Goal: Ask a question

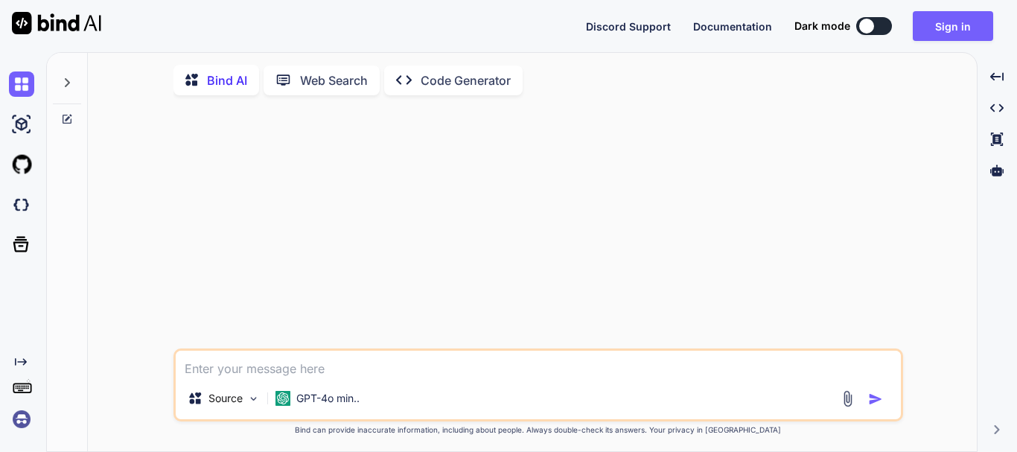
type textarea "x"
click at [934, 34] on button "Sign in" at bounding box center [953, 26] width 80 height 30
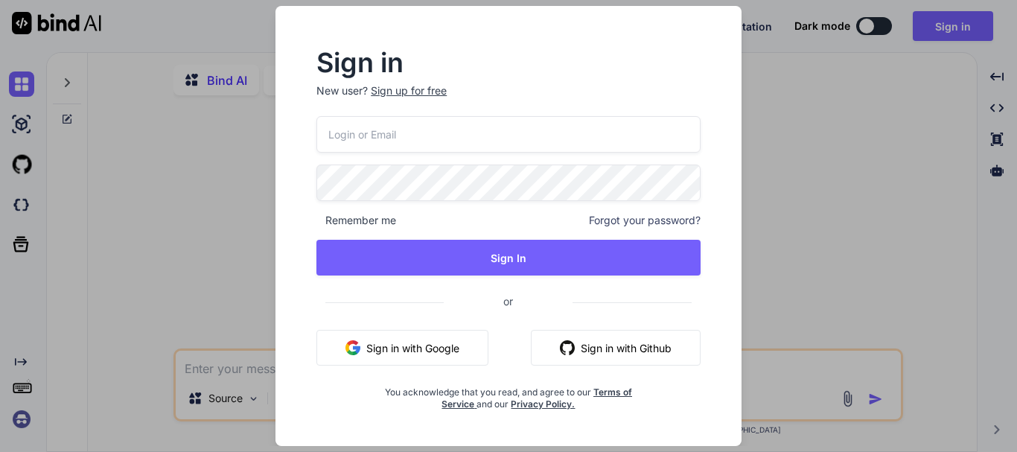
click at [855, 183] on div "Sign in New user? Sign up for free Remember me Forgot your password? Sign In or…" at bounding box center [508, 226] width 1017 height 452
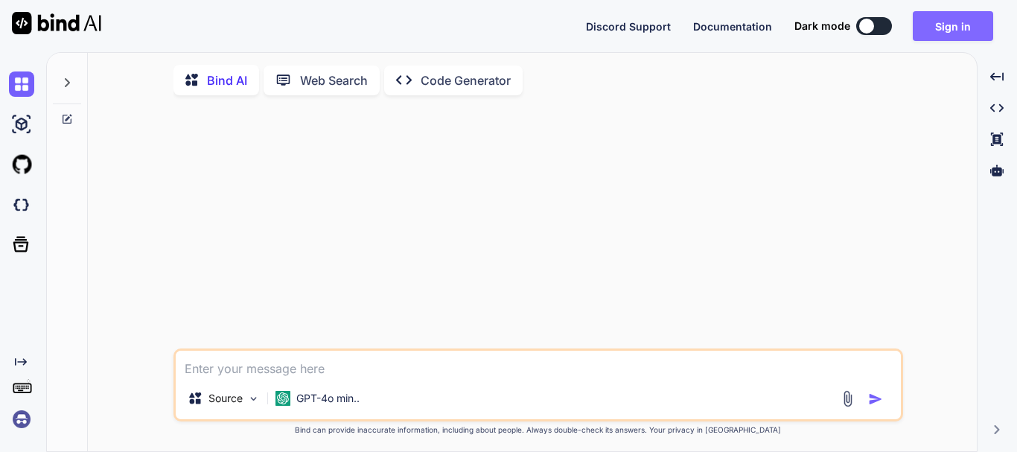
click at [939, 27] on button "Sign in" at bounding box center [953, 26] width 80 height 30
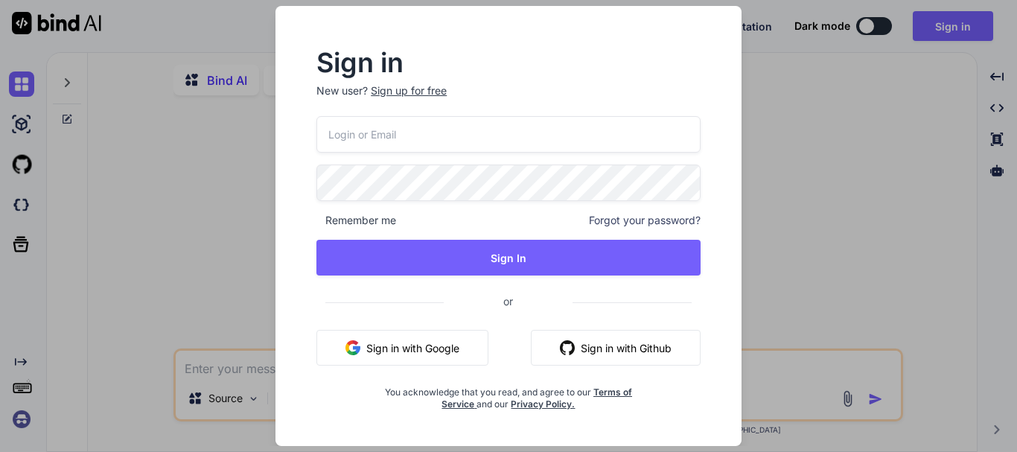
click at [438, 89] on div "Sign up for free" at bounding box center [409, 90] width 76 height 15
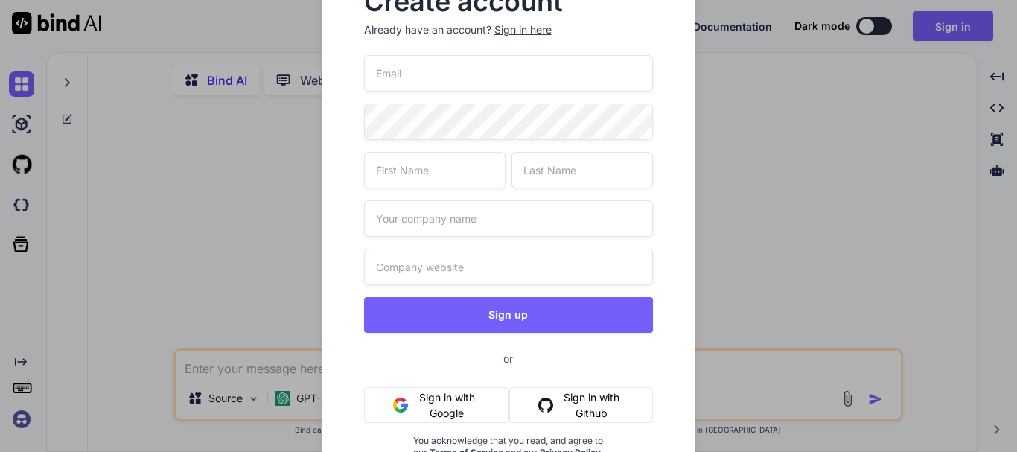
click at [435, 81] on input "email" at bounding box center [509, 73] width 290 height 36
paste input "[EMAIL_ADDRESS][DOMAIN_NAME]"
type input "[EMAIL_ADDRESS][DOMAIN_NAME]"
click at [467, 169] on input "text" at bounding box center [434, 170] width 141 height 36
type input "k"
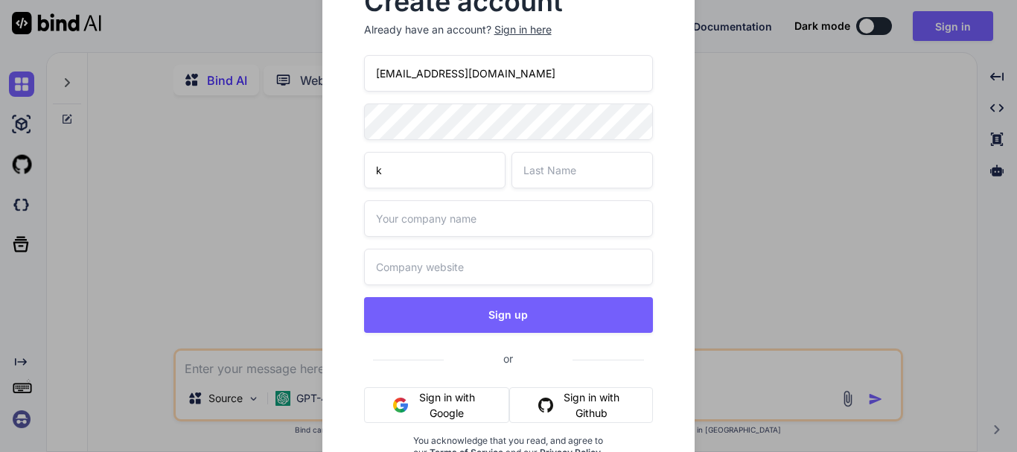
click at [484, 223] on input "text" at bounding box center [509, 218] width 290 height 36
type input "k"
click at [490, 258] on input "text" at bounding box center [509, 267] width 290 height 36
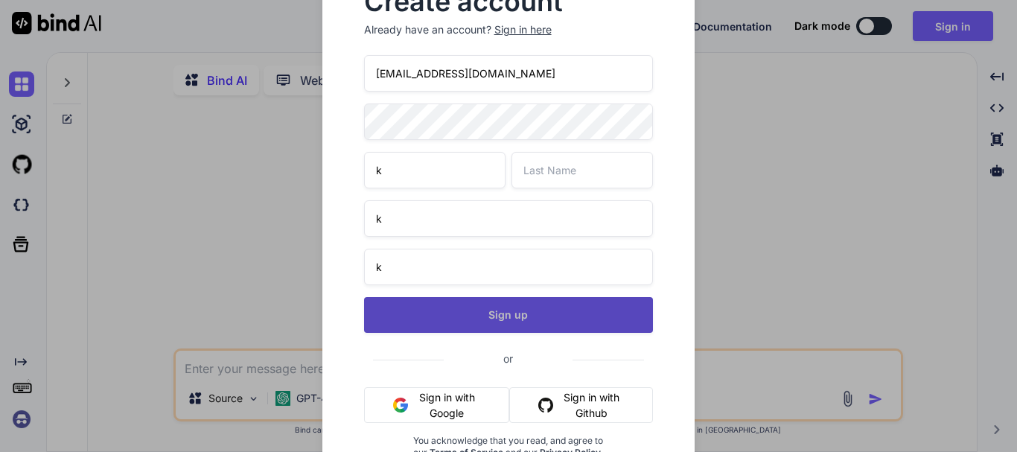
type input "k"
click at [517, 312] on button "Sign up" at bounding box center [509, 315] width 290 height 36
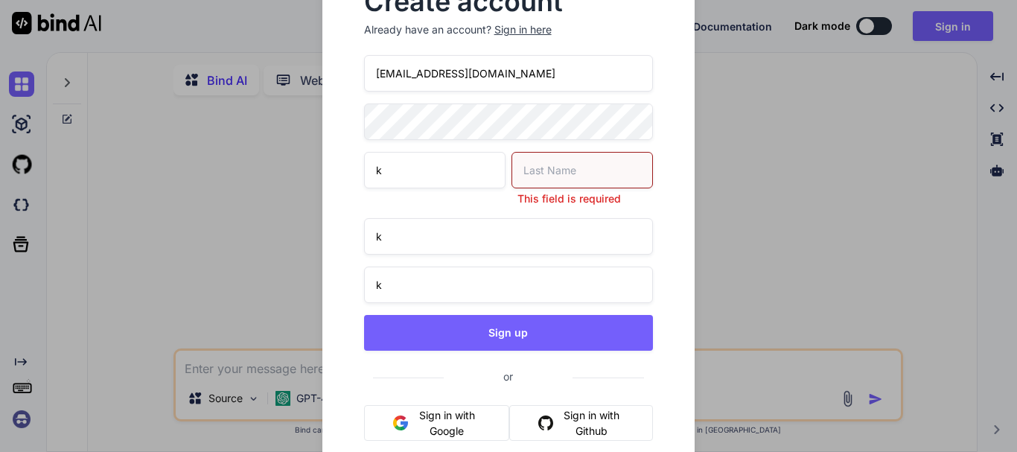
click at [562, 167] on input "text" at bounding box center [581, 170] width 141 height 36
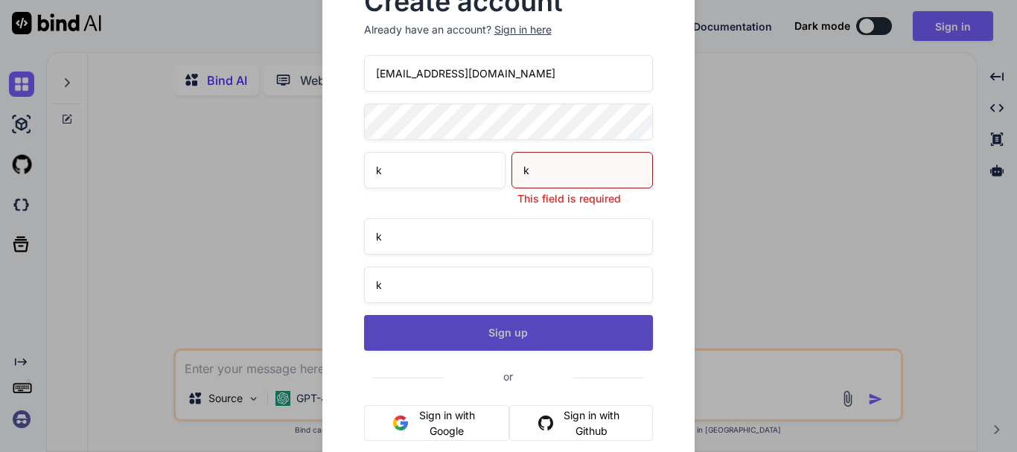
type input "k"
click at [517, 324] on button "Sign up" at bounding box center [509, 333] width 290 height 36
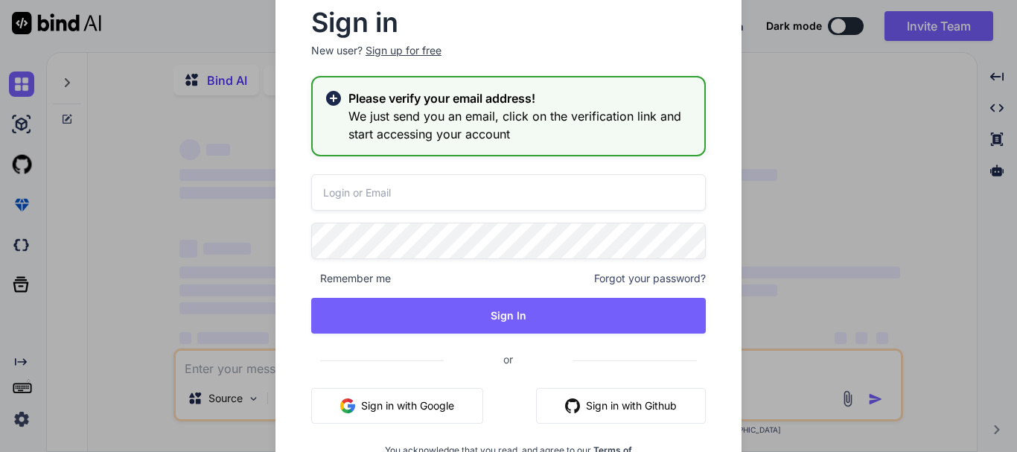
type textarea "x"
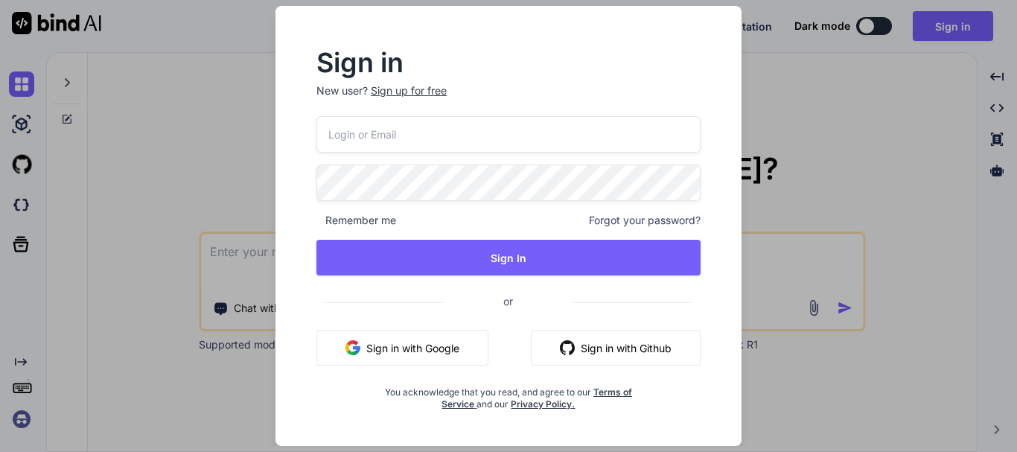
click at [403, 130] on input "email" at bounding box center [508, 134] width 384 height 36
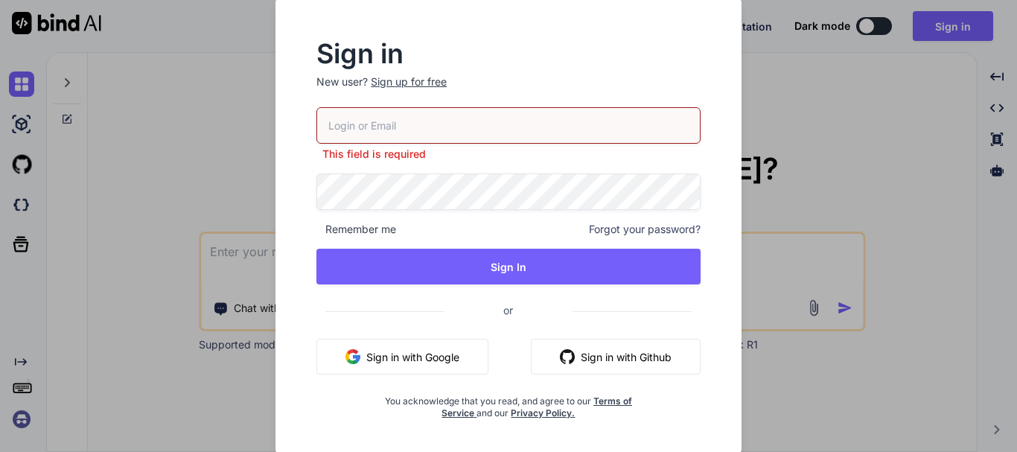
paste input "[EMAIL_ADDRESS][DOMAIN_NAME]"
type input "[EMAIL_ADDRESS][DOMAIN_NAME]"
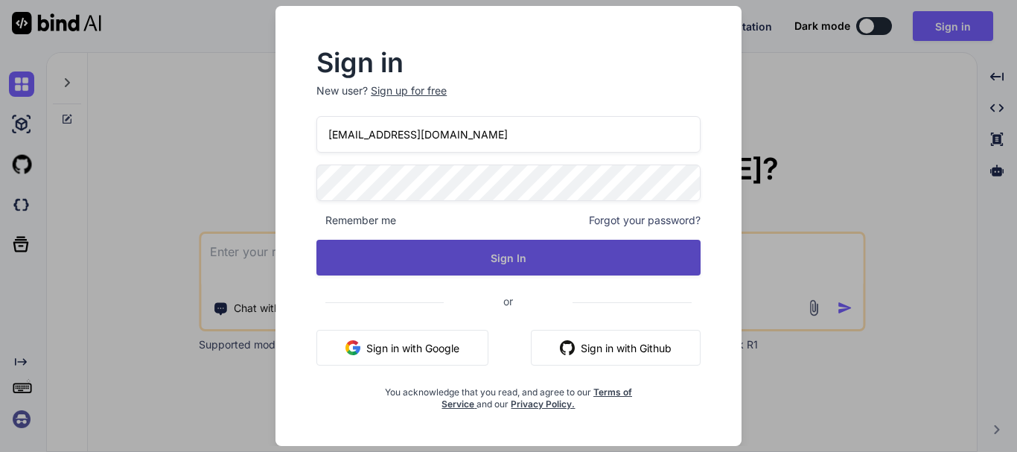
click at [505, 249] on button "Sign In" at bounding box center [508, 258] width 384 height 36
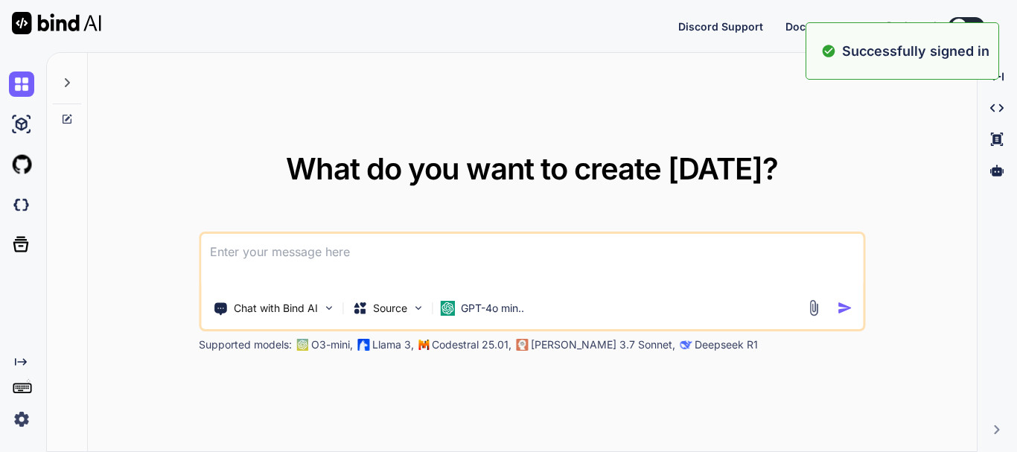
click at [762, 113] on div "What do you want to create [DATE]? Chat with Bind AI Source GPT-4o min.. Suppor…" at bounding box center [532, 253] width 889 height 400
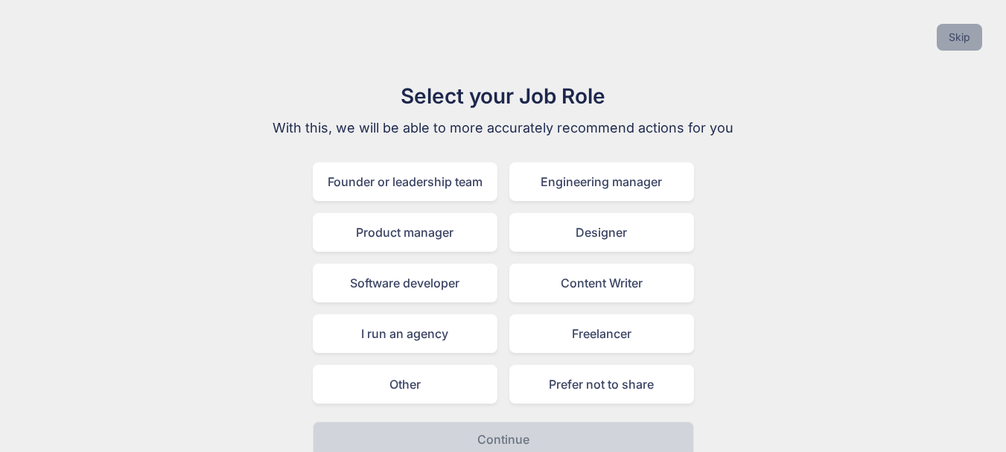
click at [958, 29] on button "Skip" at bounding box center [958, 37] width 45 height 27
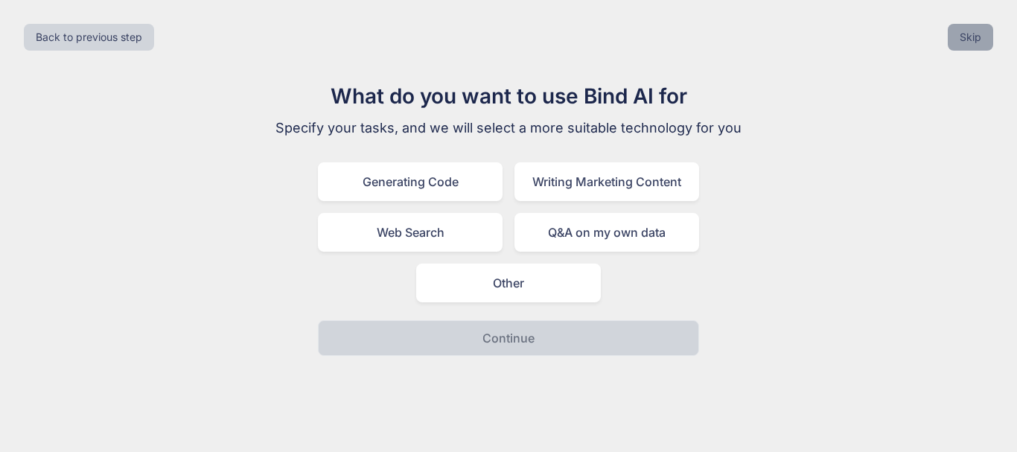
click at [961, 35] on button "Skip" at bounding box center [970, 37] width 45 height 27
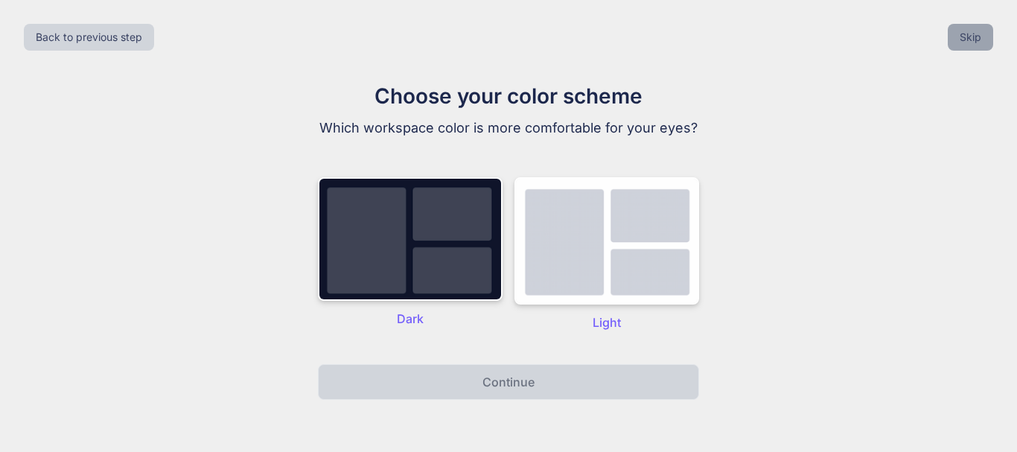
click at [961, 35] on button "Skip" at bounding box center [970, 37] width 45 height 27
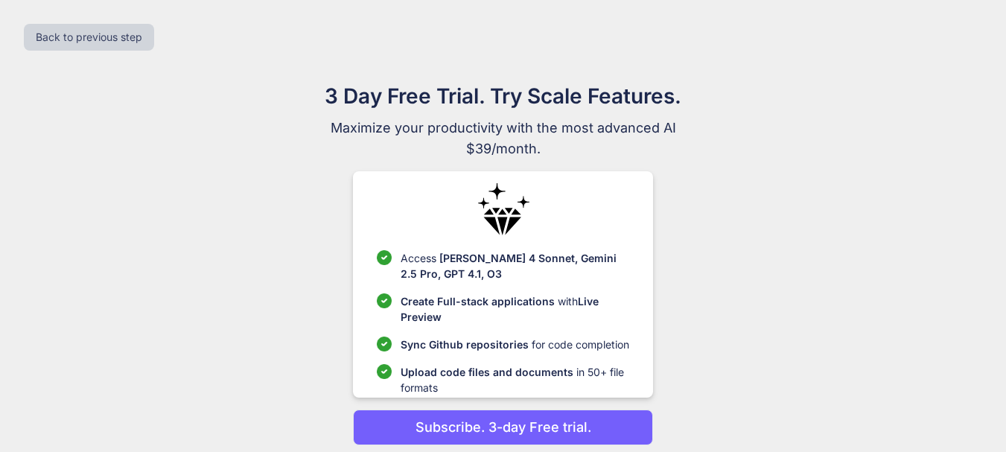
click at [961, 35] on div "Back to previous step" at bounding box center [503, 37] width 982 height 51
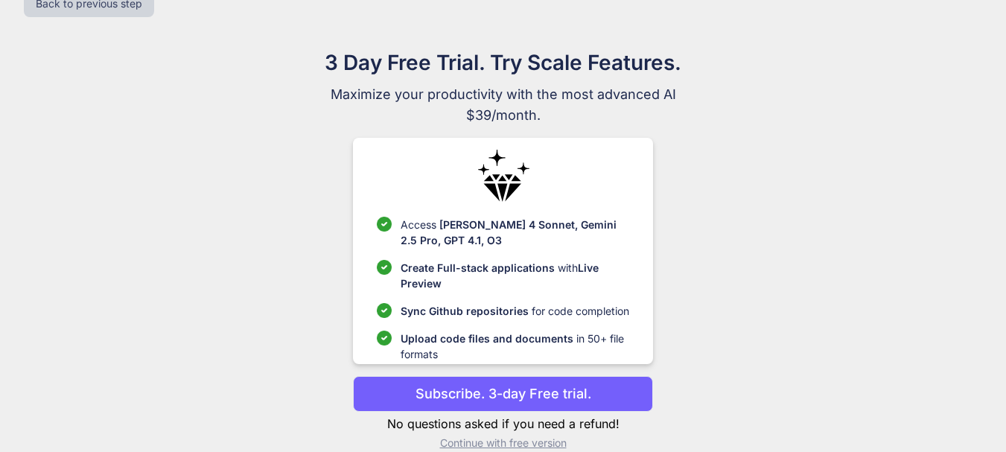
scroll to position [56, 0]
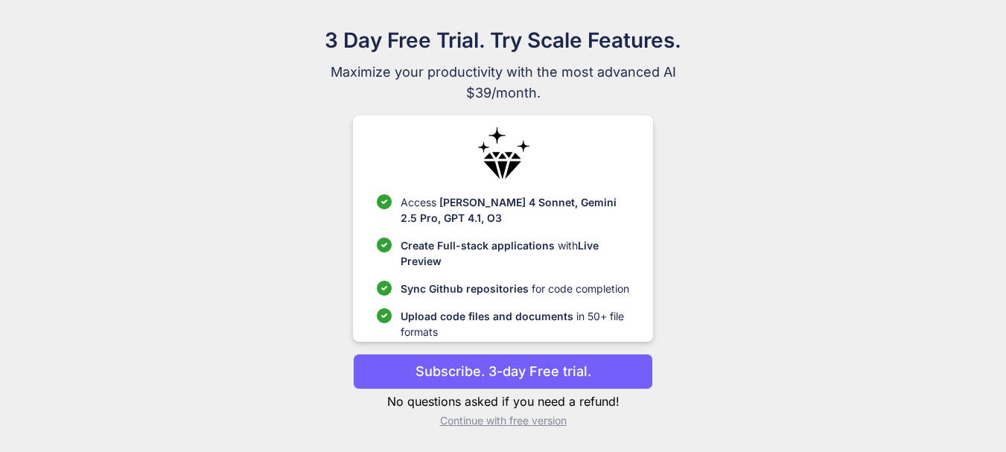
click at [541, 423] on p "Continue with free version" at bounding box center [503, 420] width 300 height 15
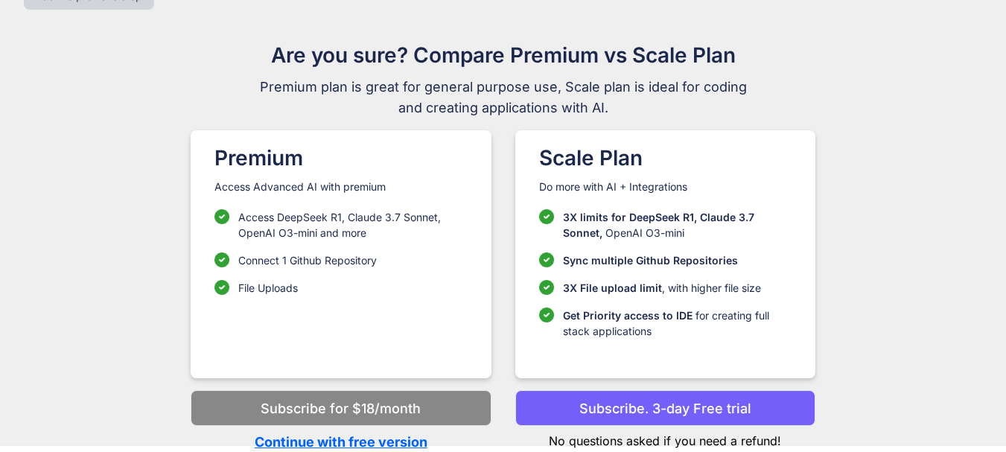
click at [399, 438] on p "Continue with free version" at bounding box center [341, 442] width 300 height 20
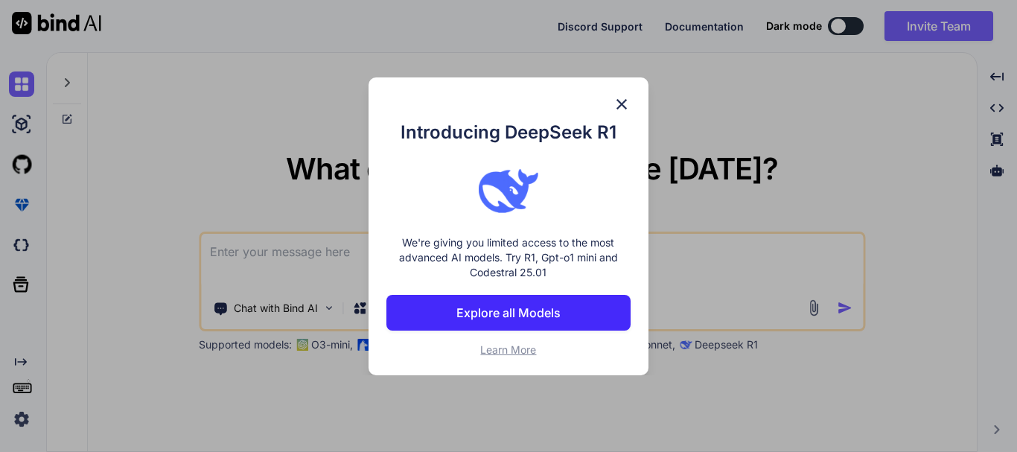
click at [626, 100] on img at bounding box center [622, 104] width 18 height 18
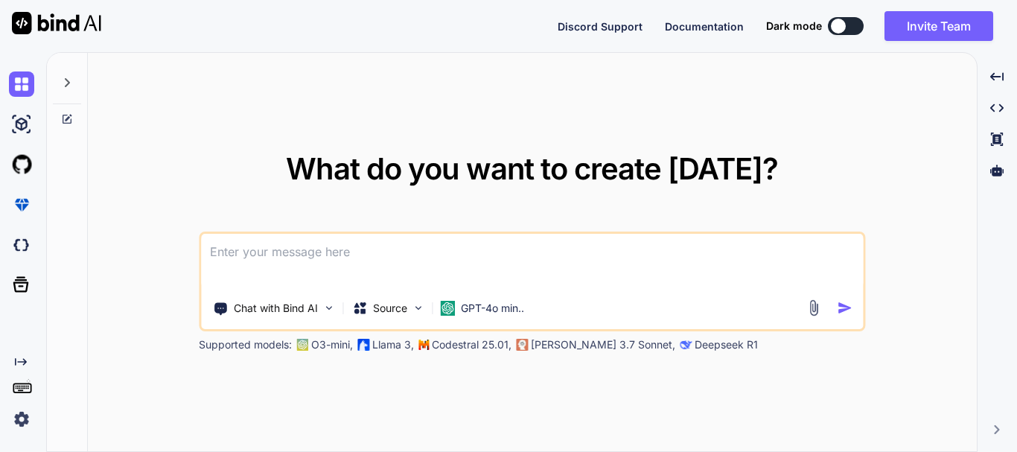
click at [840, 27] on div at bounding box center [838, 26] width 15 height 15
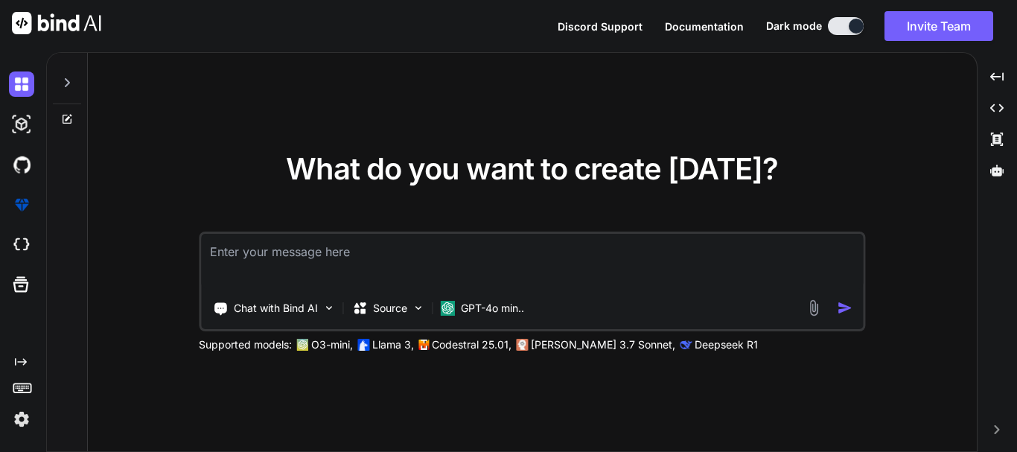
click at [386, 278] on textarea at bounding box center [532, 261] width 662 height 55
type textarea "hi"
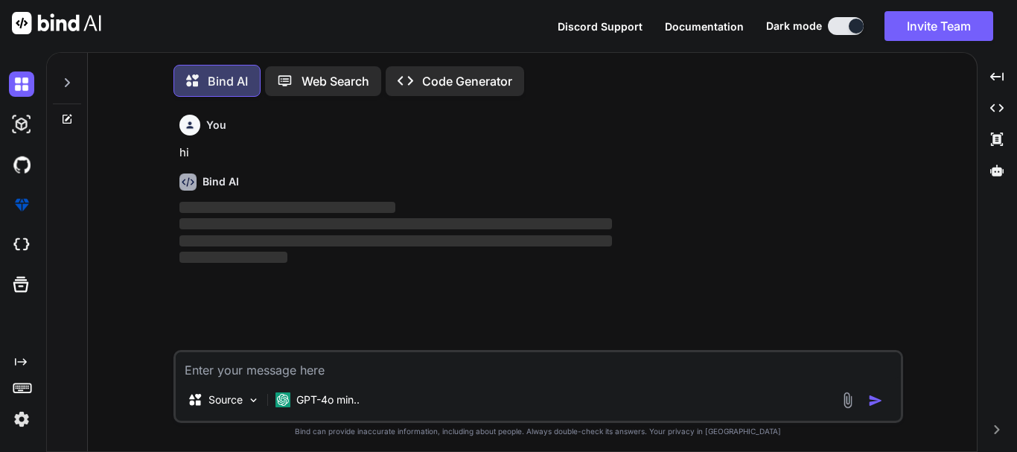
scroll to position [7, 0]
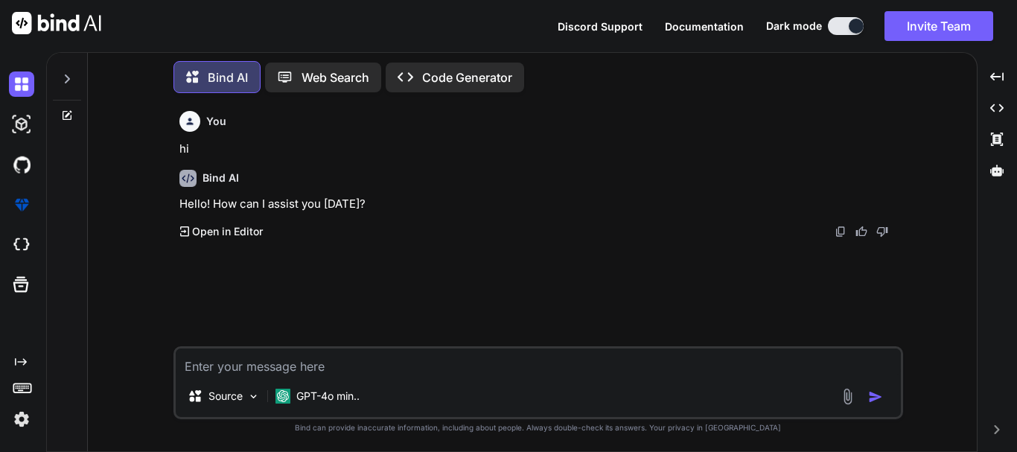
click at [430, 371] on textarea at bounding box center [538, 361] width 725 height 27
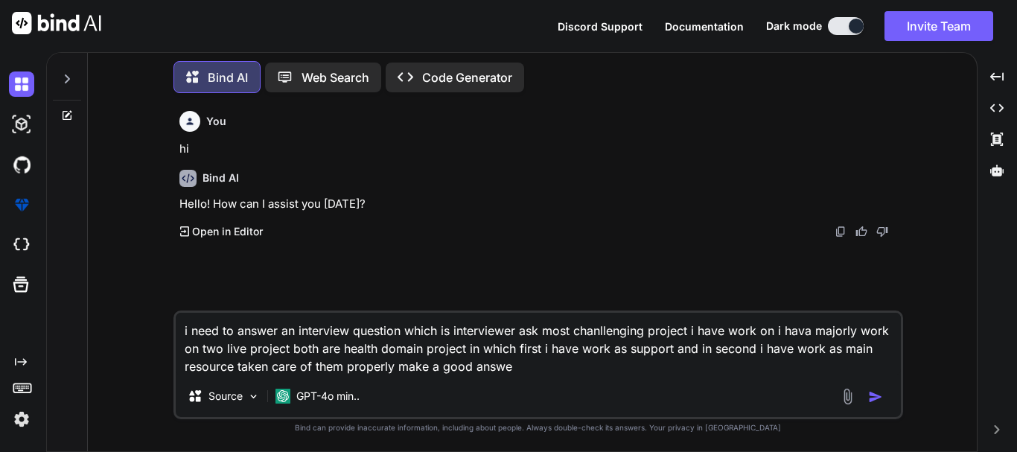
type textarea "i need to answer an interview question which is interviewer ask most chanllengi…"
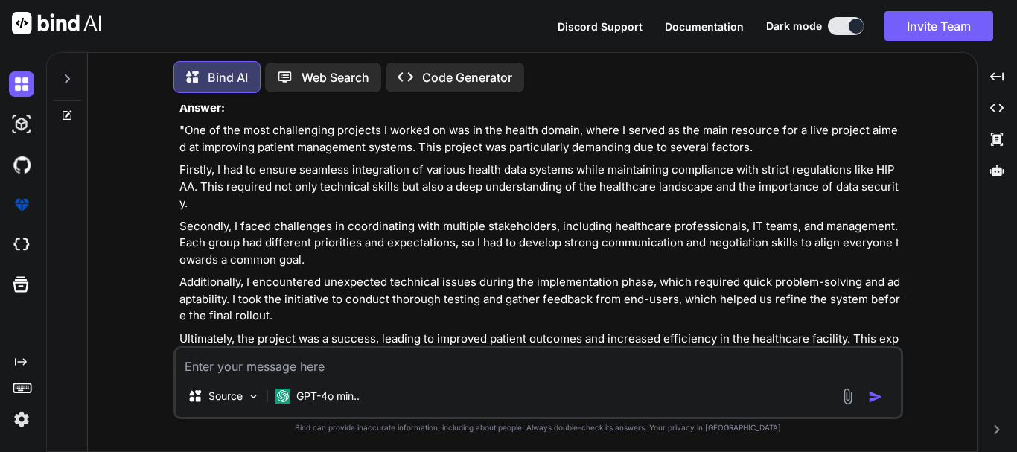
scroll to position [307, 0]
click at [317, 363] on textarea at bounding box center [538, 361] width 725 height 27
paste textarea "Could not install Gradle distribution from '[URL][DOMAIN_NAME]'. Reason: java.n…"
type textarea "i am creating an project in android stodio but getting this Could not install G…"
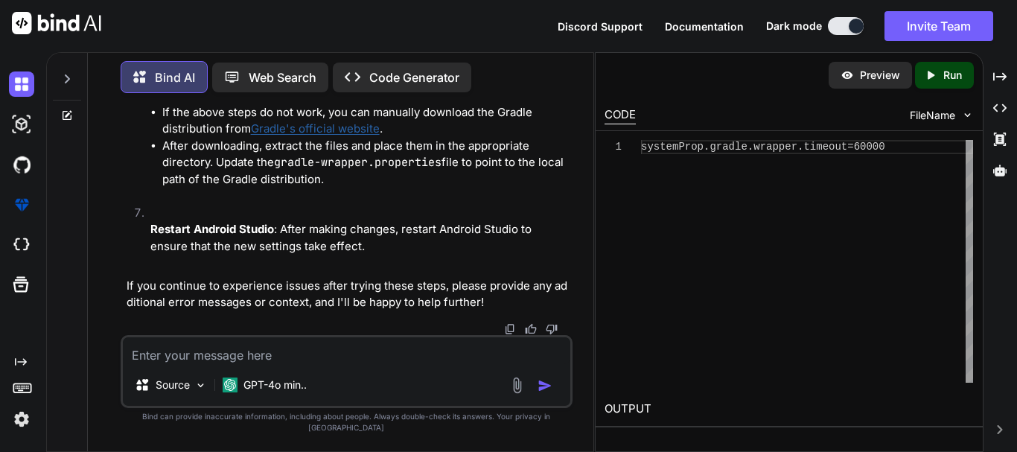
scroll to position [1699, 0]
